Goal: Task Accomplishment & Management: Complete application form

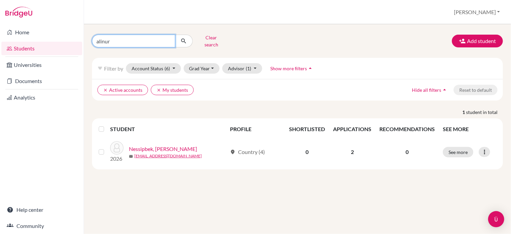
click at [145, 40] on input "alinur" at bounding box center [133, 41] width 83 height 13
click at [167, 38] on input "alinur" at bounding box center [133, 41] width 83 height 13
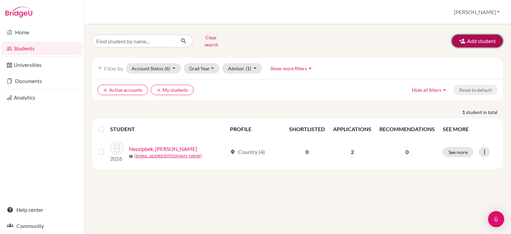
click at [476, 38] on button "Add student" at bounding box center [477, 41] width 51 height 13
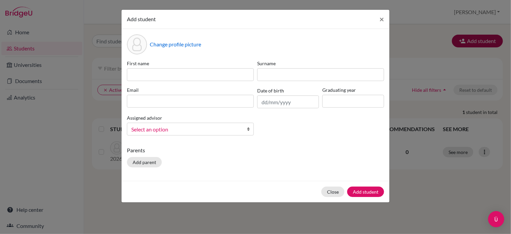
click at [476, 38] on div "Add student × Change profile picture First name Surname Email Date of birth Gra…" at bounding box center [255, 117] width 511 height 234
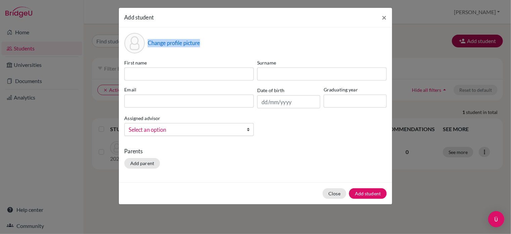
click at [476, 38] on div "Add student × Change profile picture First name Surname Email Date of birth Gra…" at bounding box center [255, 117] width 511 height 234
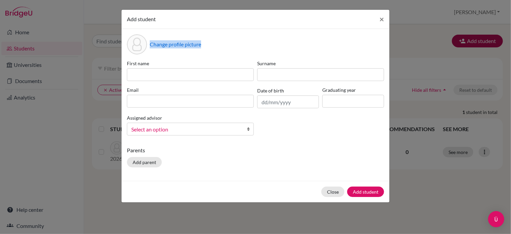
click at [476, 38] on div "Add student × Change profile picture First name Surname Email Date of birth Gra…" at bounding box center [255, 117] width 511 height 234
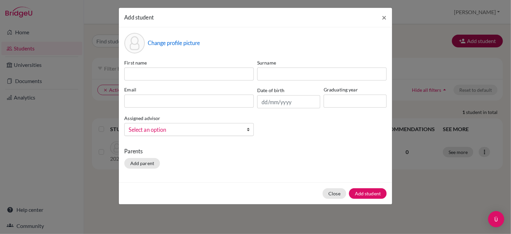
click at [476, 38] on div "Add student × Change profile picture First name Surname Email Date of birth Gra…" at bounding box center [255, 117] width 511 height 234
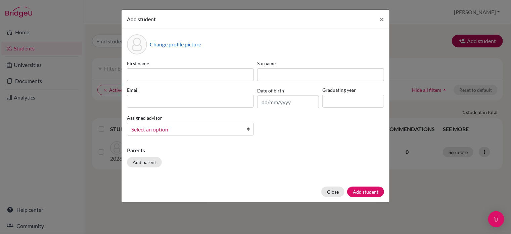
click at [476, 38] on div "Add student × Change profile picture First name Surname Email Date of birth Gra…" at bounding box center [255, 117] width 511 height 234
click at [385, 19] on button "×" at bounding box center [381, 19] width 15 height 19
